Goal: Find specific page/section: Find specific page/section

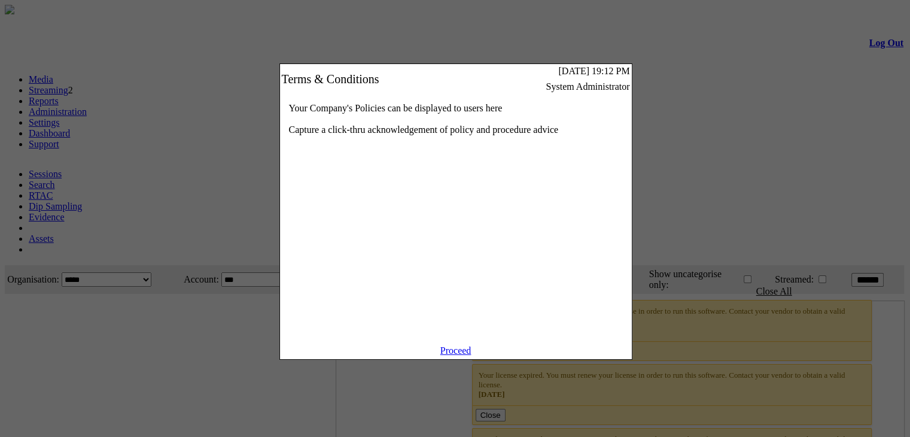
click at [455, 345] on div "Your Company's Policies can be displayed to users here Capture a click-thru ack…" at bounding box center [456, 219] width 352 height 251
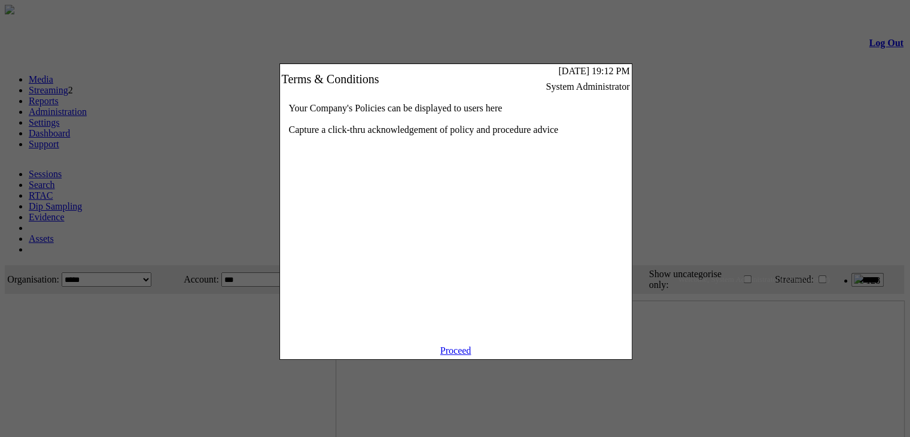
click at [455, 355] on link "Proceed" at bounding box center [455, 350] width 31 height 10
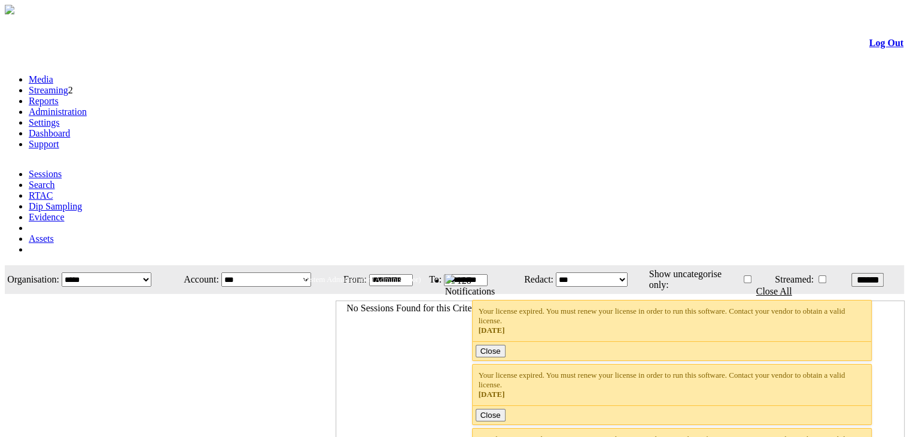
click at [68, 85] on link "Streaming" at bounding box center [48, 90] width 39 height 10
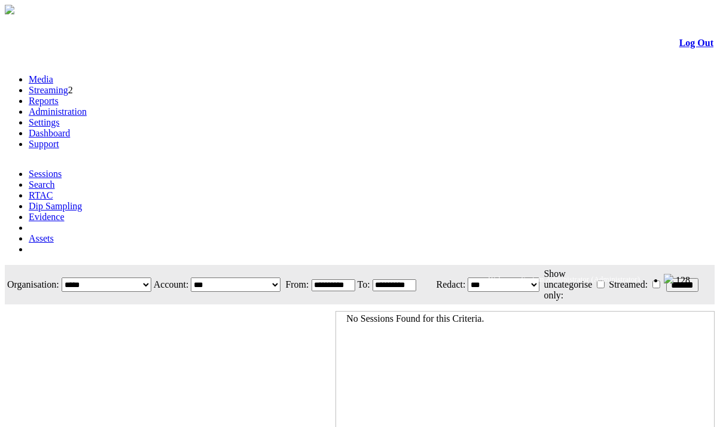
click at [68, 85] on link "Streaming" at bounding box center [48, 90] width 39 height 10
